Goal: Task Accomplishment & Management: Use online tool/utility

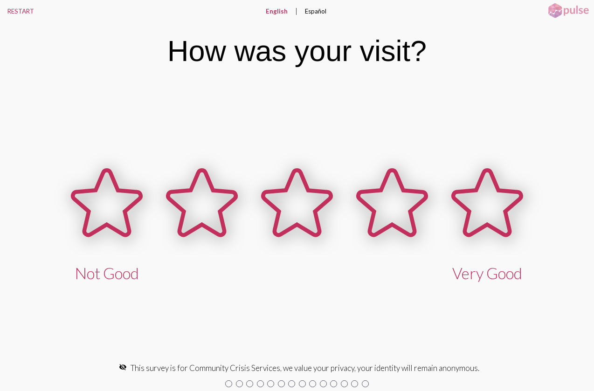
click at [247, 385] on div at bounding box center [249, 384] width 7 height 7
click at [233, 384] on div at bounding box center [297, 384] width 349 height 7
click at [242, 385] on div at bounding box center [239, 384] width 7 height 7
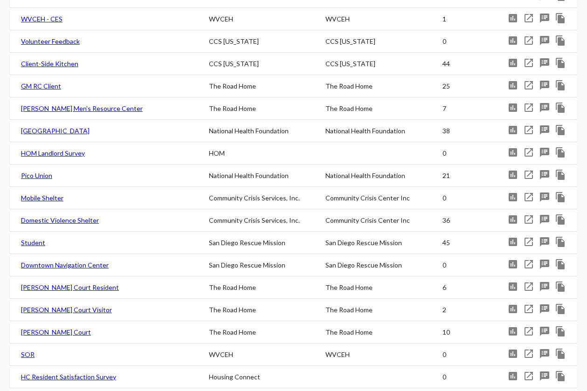
scroll to position [261, 0]
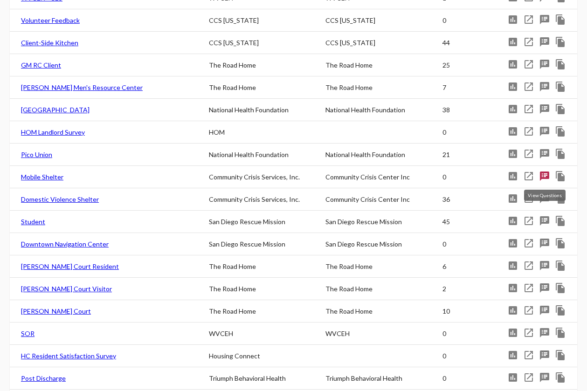
click at [545, 180] on mat-icon "speaker_notes" at bounding box center [544, 176] width 11 height 11
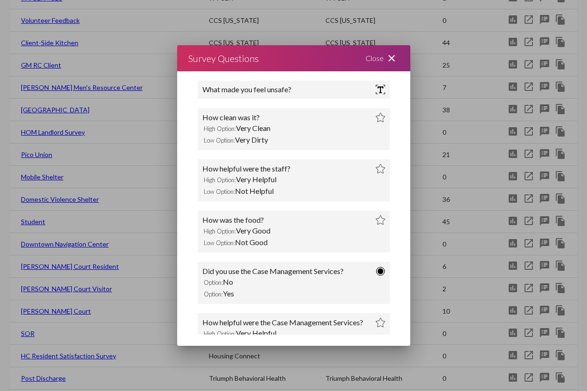
scroll to position [113, 0]
click at [253, 119] on div "How clean was it?" at bounding box center [231, 116] width 57 height 9
click at [394, 63] on mat-icon "close" at bounding box center [391, 58] width 11 height 11
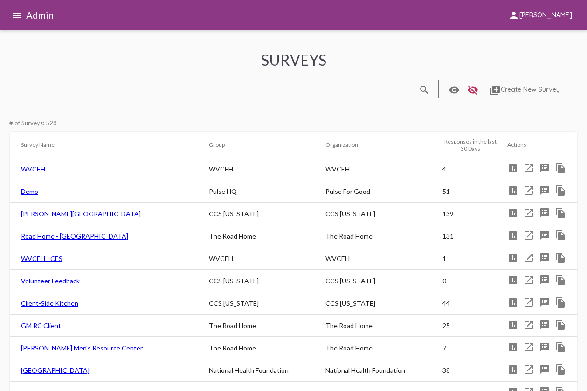
scroll to position [261, 0]
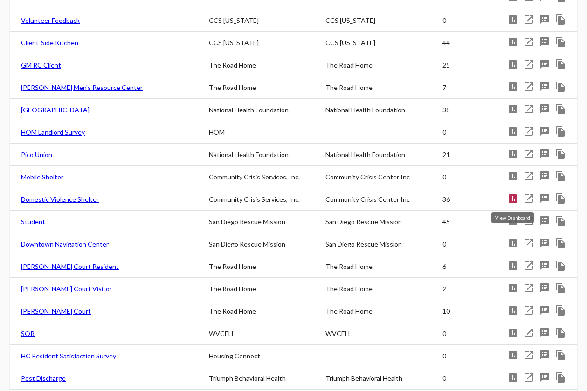
click at [513, 202] on mat-icon "assessment" at bounding box center [513, 198] width 11 height 11
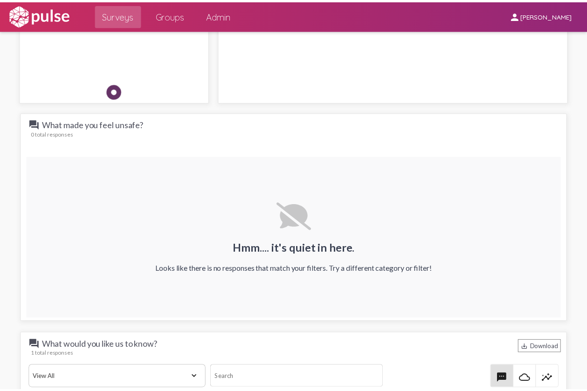
scroll to position [1119, 0]
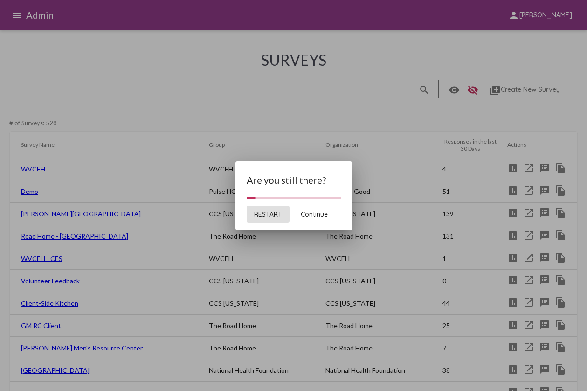
click at [322, 218] on span "Continue" at bounding box center [314, 214] width 27 height 8
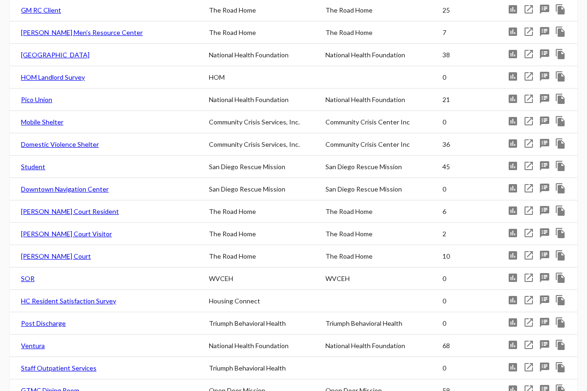
scroll to position [318, 0]
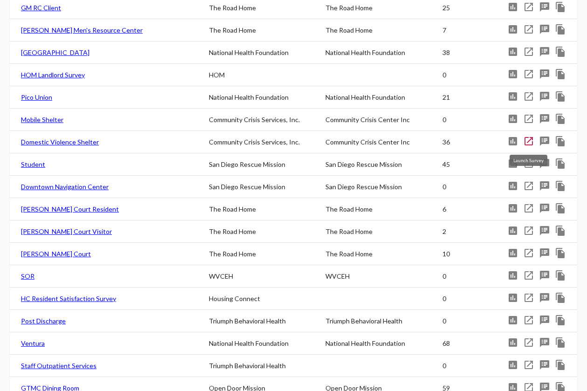
click at [531, 140] on mat-icon "launch" at bounding box center [529, 141] width 11 height 11
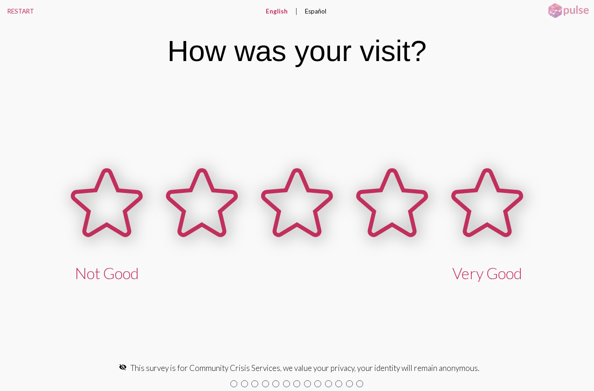
drag, startPoint x: 529, startPoint y: 305, endPoint x: -50, endPoint y: 287, distance: 578.9
click at [0, 0] on html "RESTART English Español English expand_more English Español How was your visit?…" at bounding box center [297, 0] width 594 height 0
drag, startPoint x: 310, startPoint y: 321, endPoint x: 92, endPoint y: 280, distance: 221.7
click at [84, 290] on div "Not Good Very Good" at bounding box center [297, 219] width 594 height 280
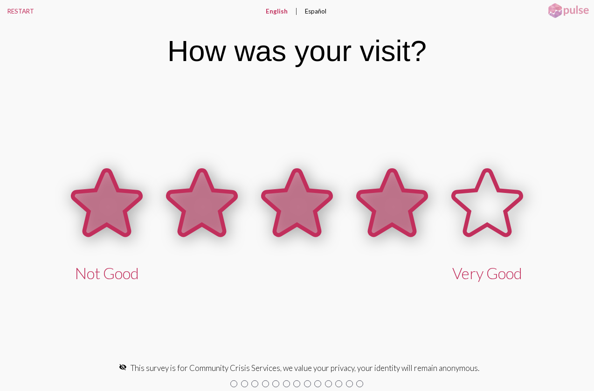
click at [389, 209] on icon at bounding box center [392, 203] width 68 height 65
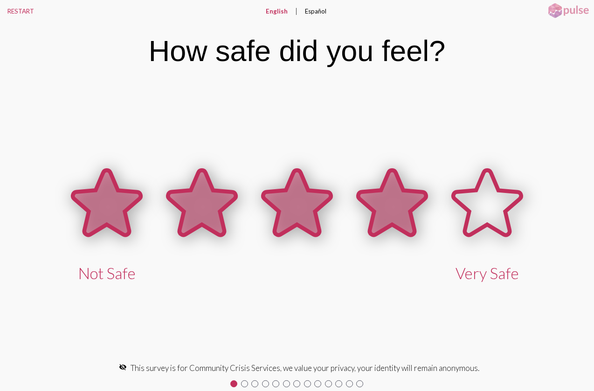
click at [390, 209] on icon at bounding box center [392, 203] width 68 height 65
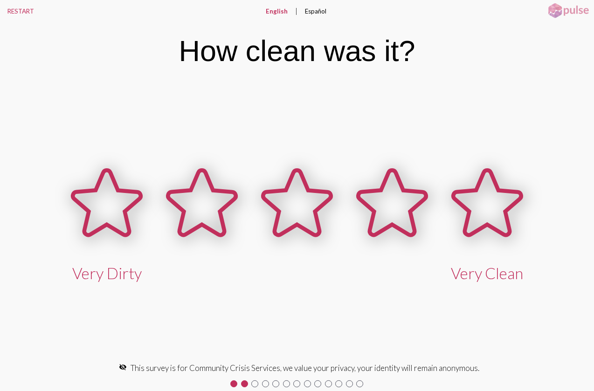
click at [83, 73] on div "How clean was it?" at bounding box center [297, 50] width 594 height 57
